Goal: Information Seeking & Learning: Learn about a topic

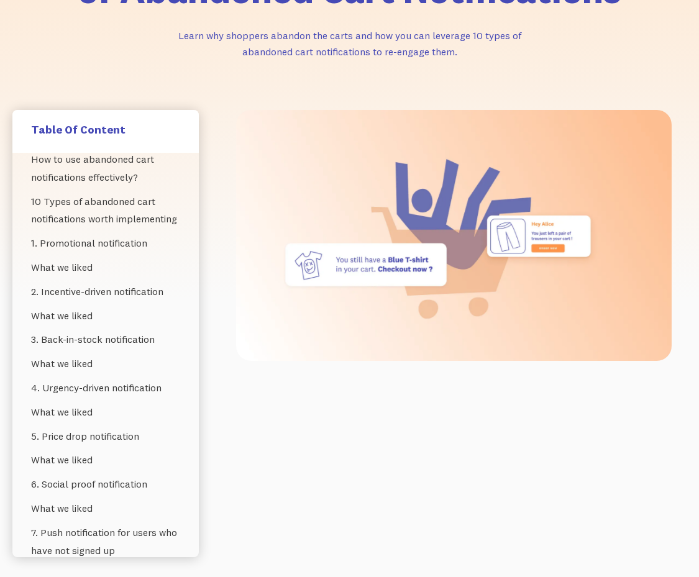
scroll to position [207, 0]
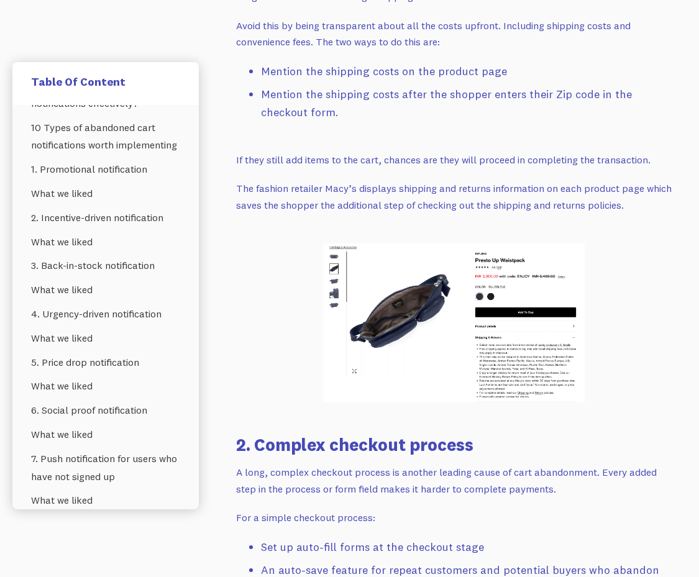
click at [273, 200] on p "The fashion retailer Macy’s displays shipping and returns information on each p…" at bounding box center [454, 196] width 436 height 33
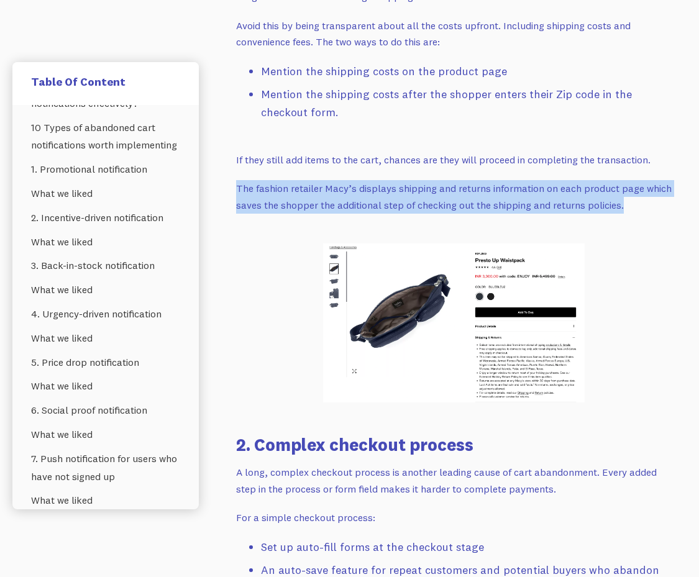
click at [273, 200] on p "The fashion retailer Macy’s displays shipping and returns information on each p…" at bounding box center [454, 196] width 436 height 33
click at [410, 202] on p "The fashion retailer Macy’s displays shipping and returns information on each p…" at bounding box center [454, 196] width 436 height 33
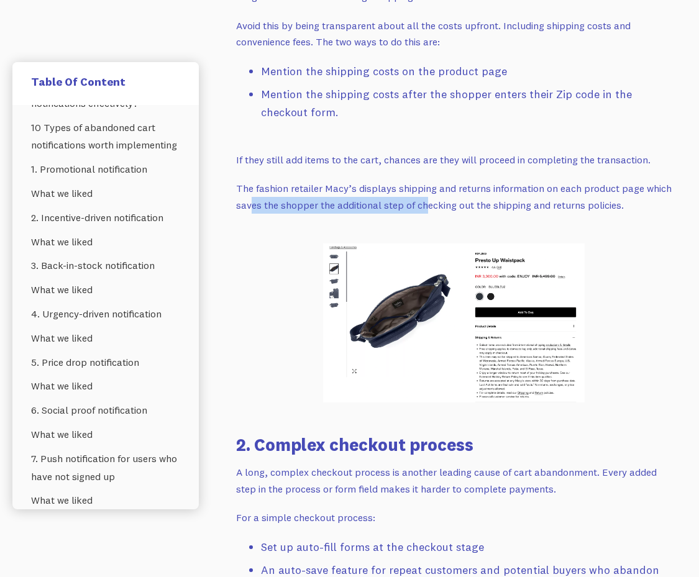
drag, startPoint x: 249, startPoint y: 202, endPoint x: 428, endPoint y: 208, distance: 178.5
click at [428, 208] on p "The fashion retailer Macy’s displays shipping and returns information on each p…" at bounding box center [454, 196] width 436 height 33
drag, startPoint x: 396, startPoint y: 206, endPoint x: 425, endPoint y: 206, distance: 29.2
click at [415, 206] on p "The fashion retailer Macy’s displays shipping and returns information on each p…" at bounding box center [454, 196] width 436 height 33
click at [535, 202] on p "The fashion retailer Macy’s displays shipping and returns information on each p…" at bounding box center [454, 196] width 436 height 33
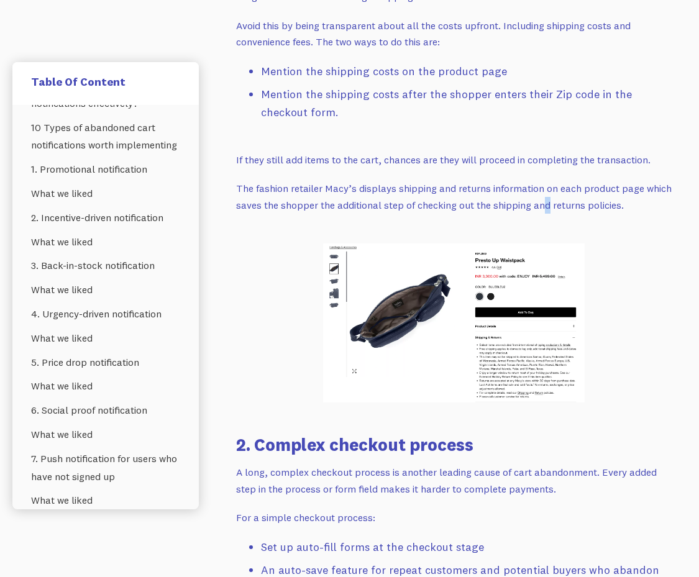
click at [548, 202] on p "The fashion retailer Macy’s displays shipping and returns information on each p…" at bounding box center [454, 196] width 436 height 33
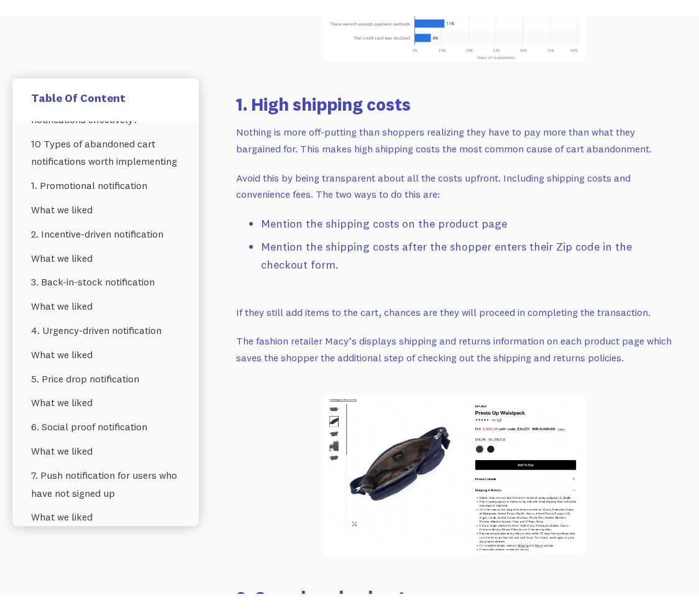
scroll to position [1154, 0]
